Goal: Task Accomplishment & Management: Use online tool/utility

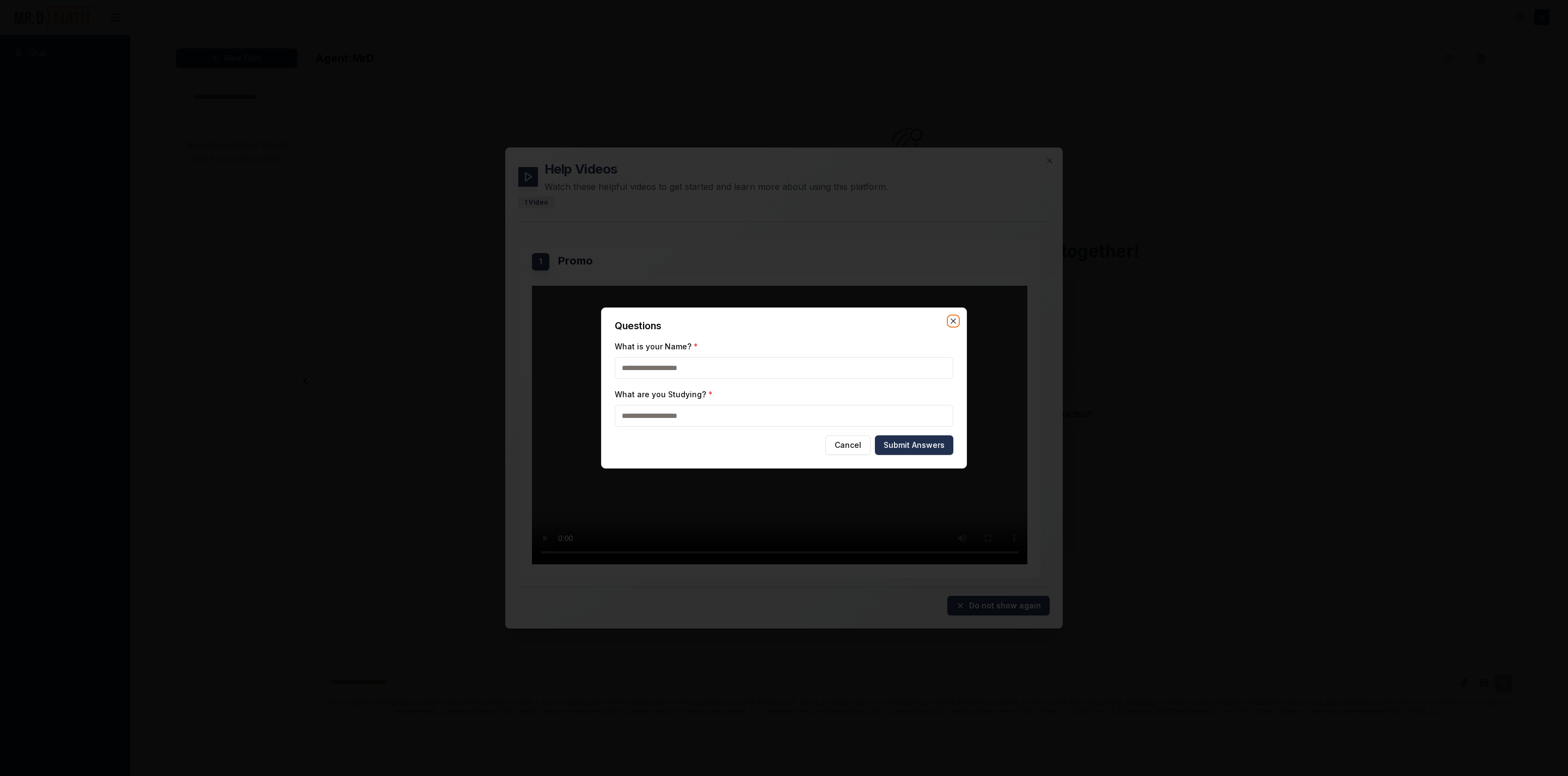
click at [956, 324] on icon "button" at bounding box center [953, 321] width 9 height 9
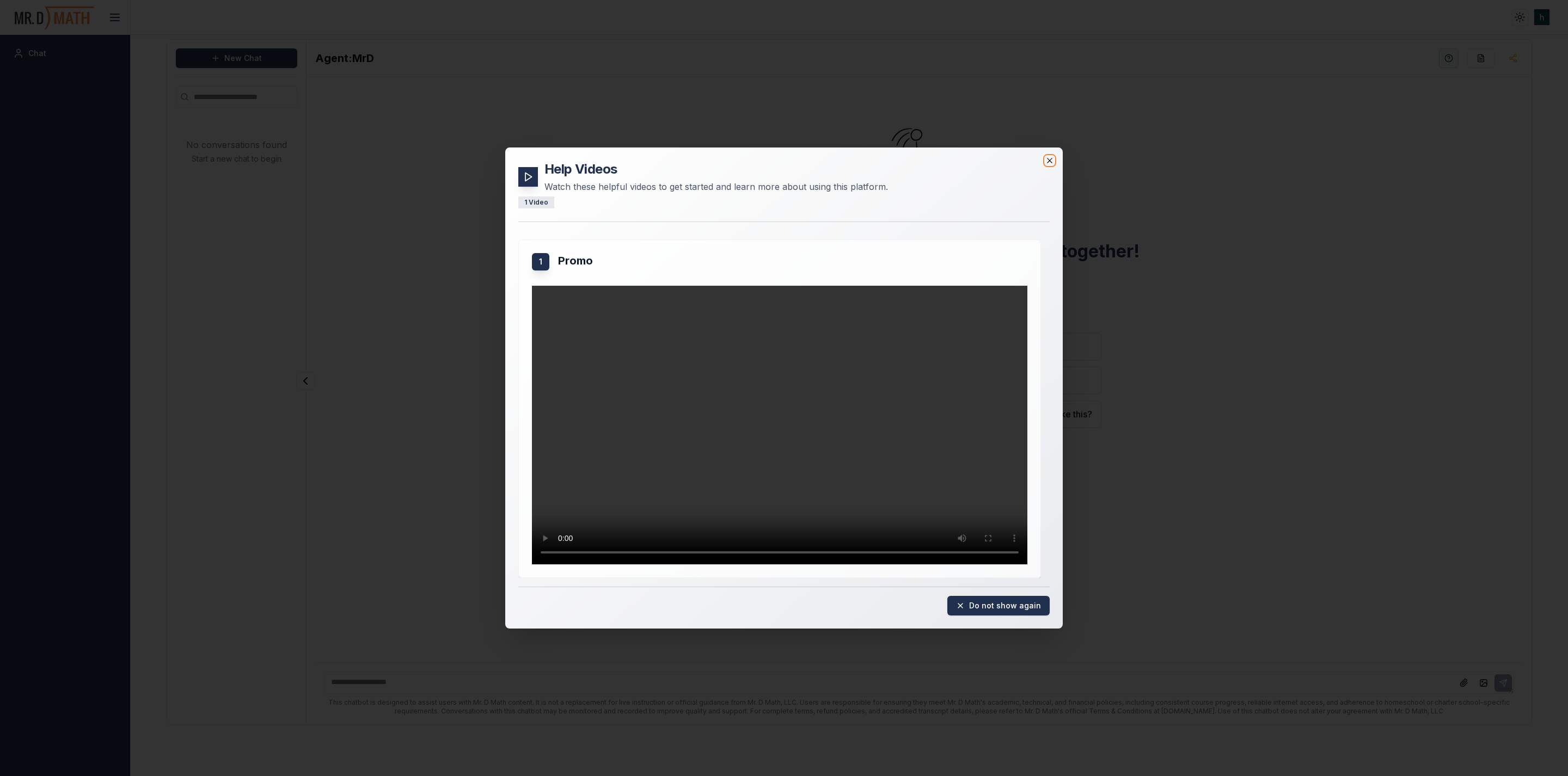
click at [1052, 157] on icon "button" at bounding box center [1049, 161] width 9 height 9
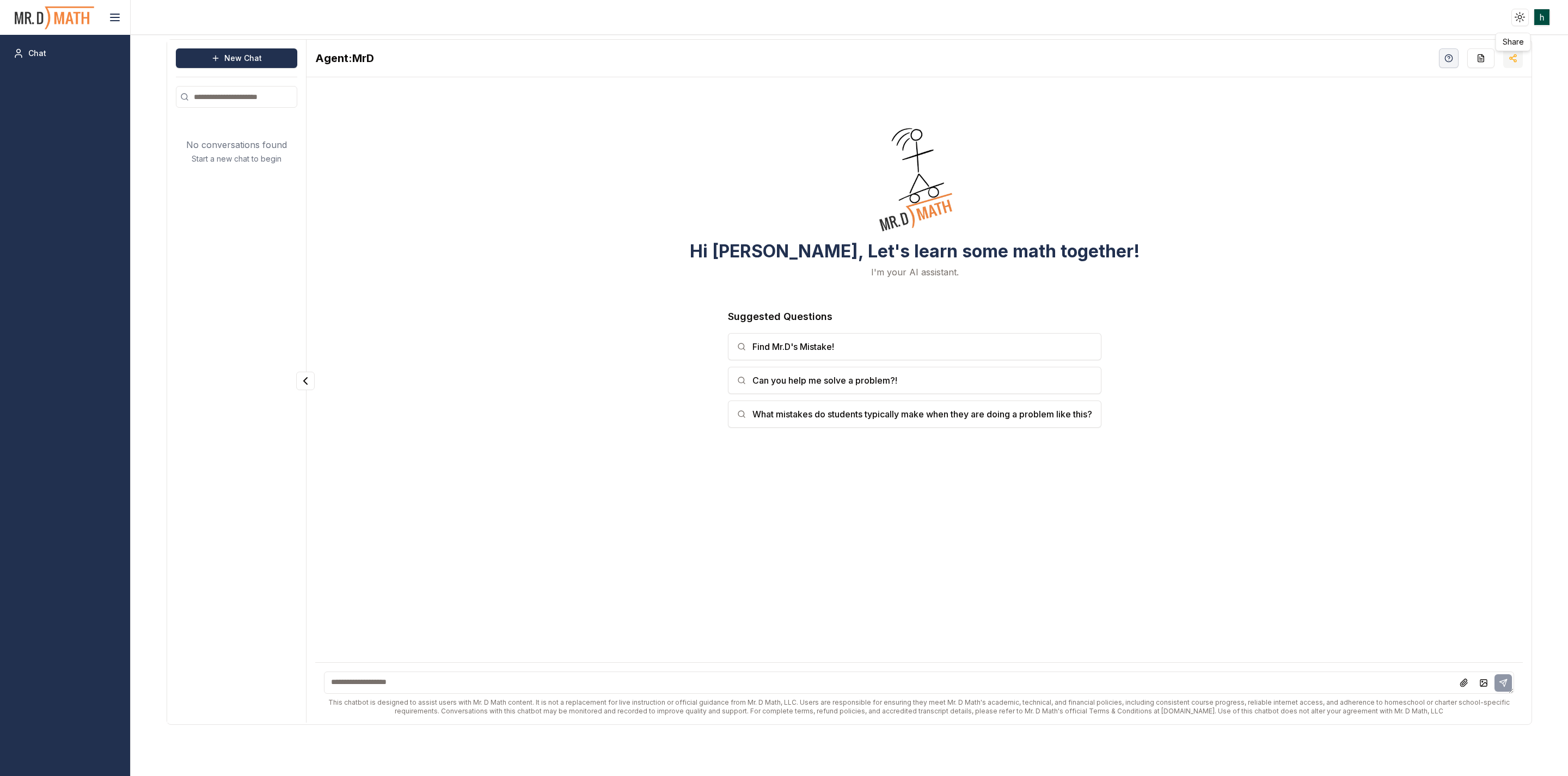
click at [1513, 57] on line "button" at bounding box center [1513, 57] width 2 height 2
click at [1506, 130] on icon at bounding box center [1510, 133] width 9 height 9
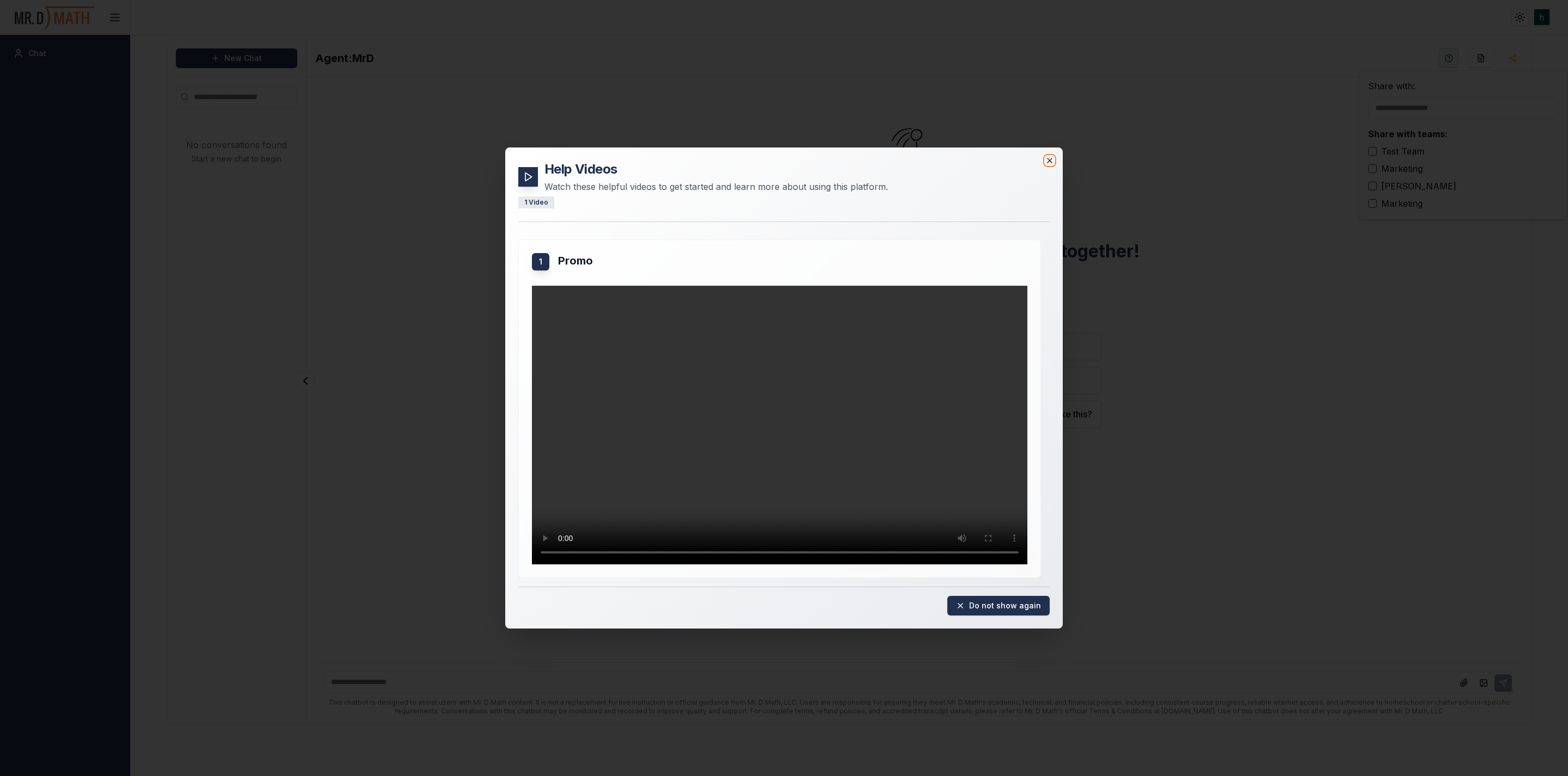
click at [1050, 156] on icon "button" at bounding box center [1049, 161] width 9 height 9
click at [1054, 154] on div "Help Videos Watch these helpful videos to get started and learn more about usin…" at bounding box center [784, 388] width 558 height 481
click at [1046, 159] on icon "button" at bounding box center [1049, 161] width 9 height 9
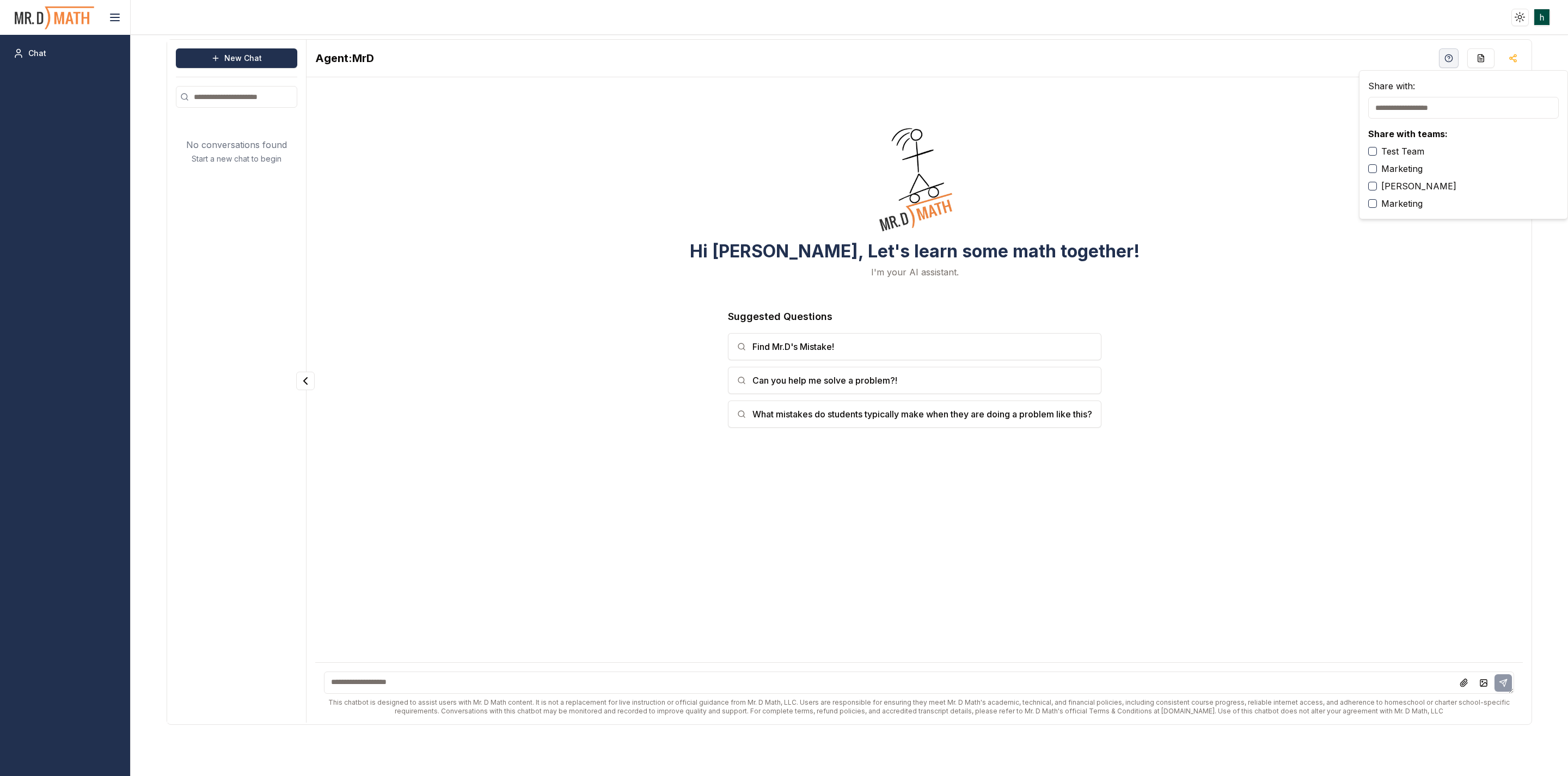
click at [1258, 229] on div "Hi [PERSON_NAME], Let's learn some math together! I'm your AI assistant. Sugges…" at bounding box center [915, 280] width 1199 height 388
click at [1541, 15] on html "Toggle theme Toggle user menu Chat New Chat No conversations found Start a new …" at bounding box center [784, 388] width 1568 height 776
click at [1456, 96] on span "Sign out" at bounding box center [1463, 96] width 29 height 11
